Goal: Transaction & Acquisition: Purchase product/service

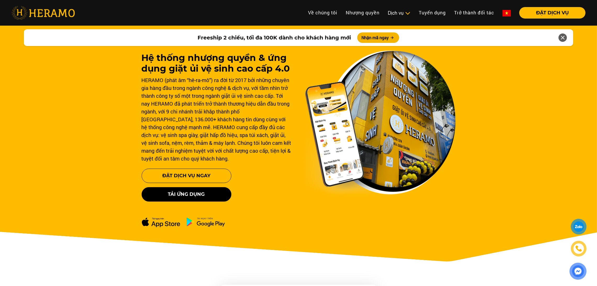
click at [390, 8] on li "Dịch vụ Dịch vụ Giặt sấy Laundry for Expat Giặt hấp, giặt khô Vệ sinh, spa túi …" at bounding box center [398, 13] width 31 height 12
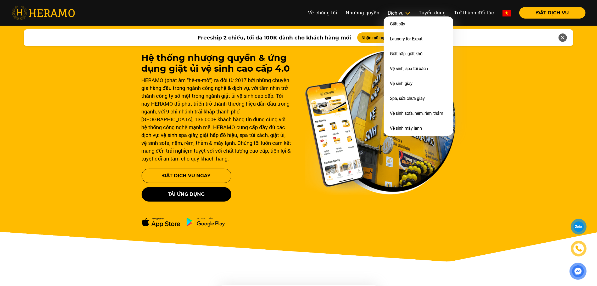
click at [401, 13] on div "Dịch vụ" at bounding box center [399, 12] width 22 height 7
click at [415, 113] on link "Vệ sinh sofa, nệm, rèm, thảm" at bounding box center [416, 113] width 53 height 5
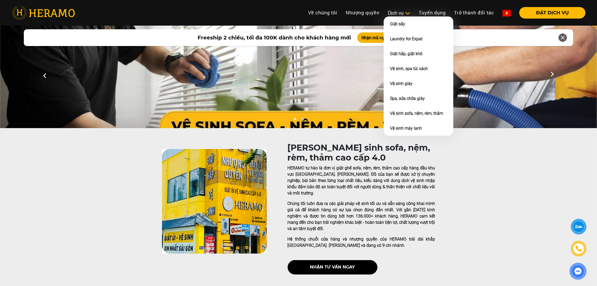
click at [398, 9] on div "Dịch vụ" at bounding box center [399, 12] width 22 height 7
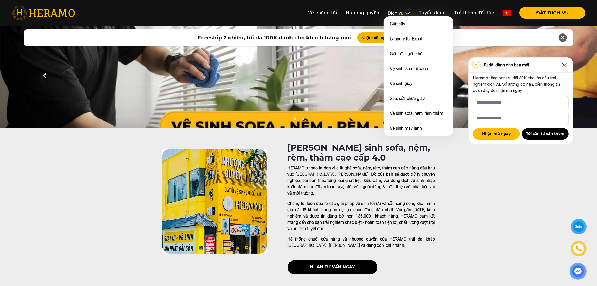
click at [397, 10] on div "Dịch vụ" at bounding box center [399, 12] width 22 height 7
click at [401, 111] on link "Vệ sinh sofa, nệm, rèm, thảm" at bounding box center [416, 113] width 53 height 5
click at [403, 108] on li "Vệ sinh sofa, nệm, rèm, thảm" at bounding box center [418, 113] width 70 height 15
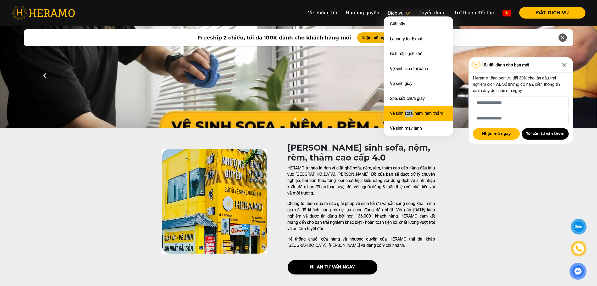
click at [403, 108] on li "Vệ sinh sofa, nệm, rèm, thảm" at bounding box center [418, 113] width 70 height 15
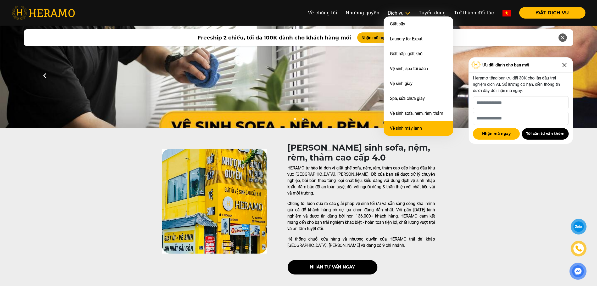
click at [400, 121] on li "Vệ sinh máy lạnh" at bounding box center [418, 128] width 70 height 15
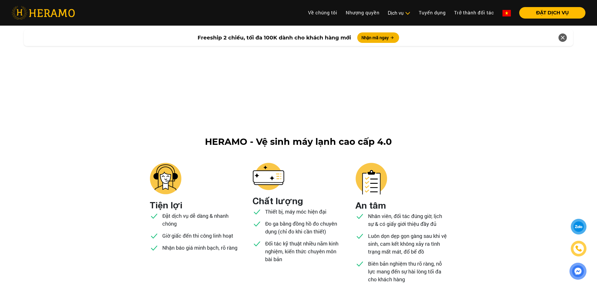
click at [396, 114] on div at bounding box center [298, 76] width 597 height 105
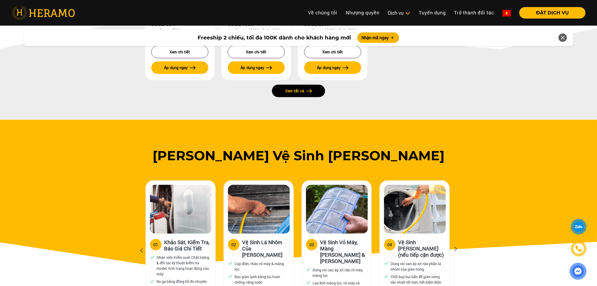
scroll to position [928, 0]
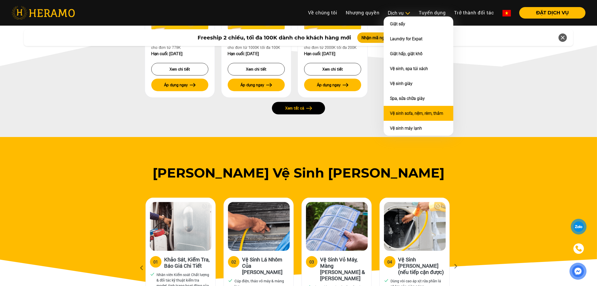
click at [403, 111] on link "Vệ sinh sofa, nệm, rèm, thảm" at bounding box center [416, 113] width 53 height 5
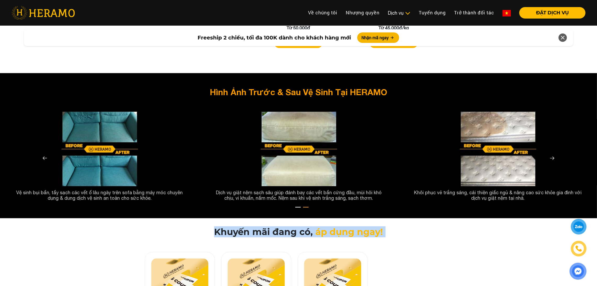
scroll to position [944, 0]
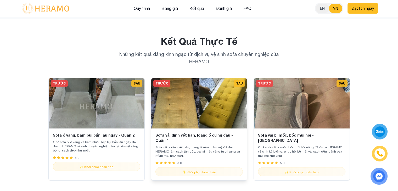
scroll to position [1987, 0]
click at [191, 145] on p "Sofa vải bị dính vết bẩn, loang ố kém thẩm mỹ đã được HERAMO làm sạch tận gốc, …" at bounding box center [198, 151] width 87 height 13
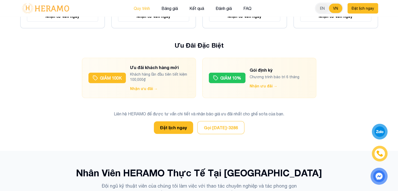
scroll to position [1473, 0]
